Goal: Task Accomplishment & Management: Manage account settings

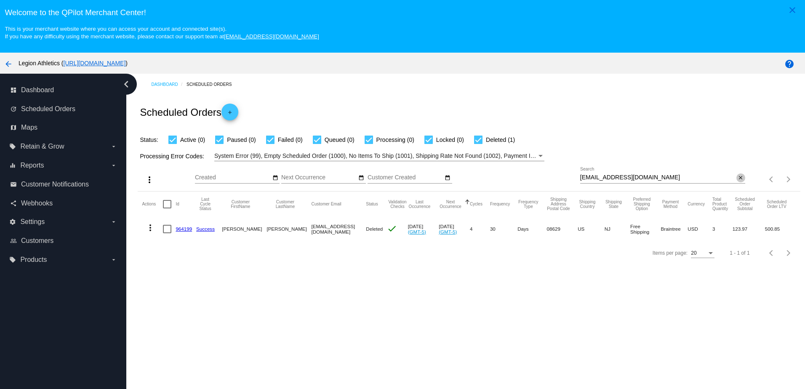
click at [738, 181] on button "close" at bounding box center [741, 177] width 9 height 9
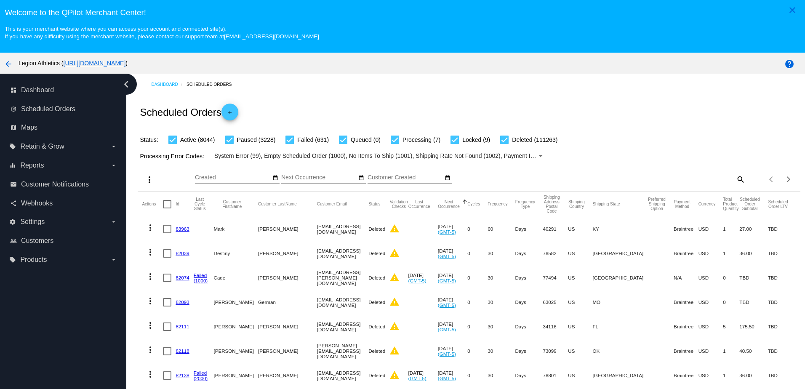
click at [735, 179] on mat-icon "search" at bounding box center [740, 179] width 10 height 13
click at [686, 178] on input "Search" at bounding box center [662, 177] width 165 height 7
paste input "emilycomfort1653@gmail.com"
type input "emilycomfort1653@gmail.com"
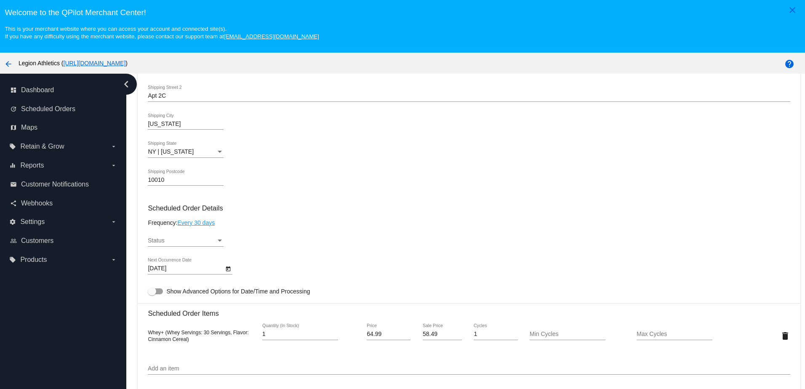
scroll to position [421, 0]
